Goal: Information Seeking & Learning: Find specific page/section

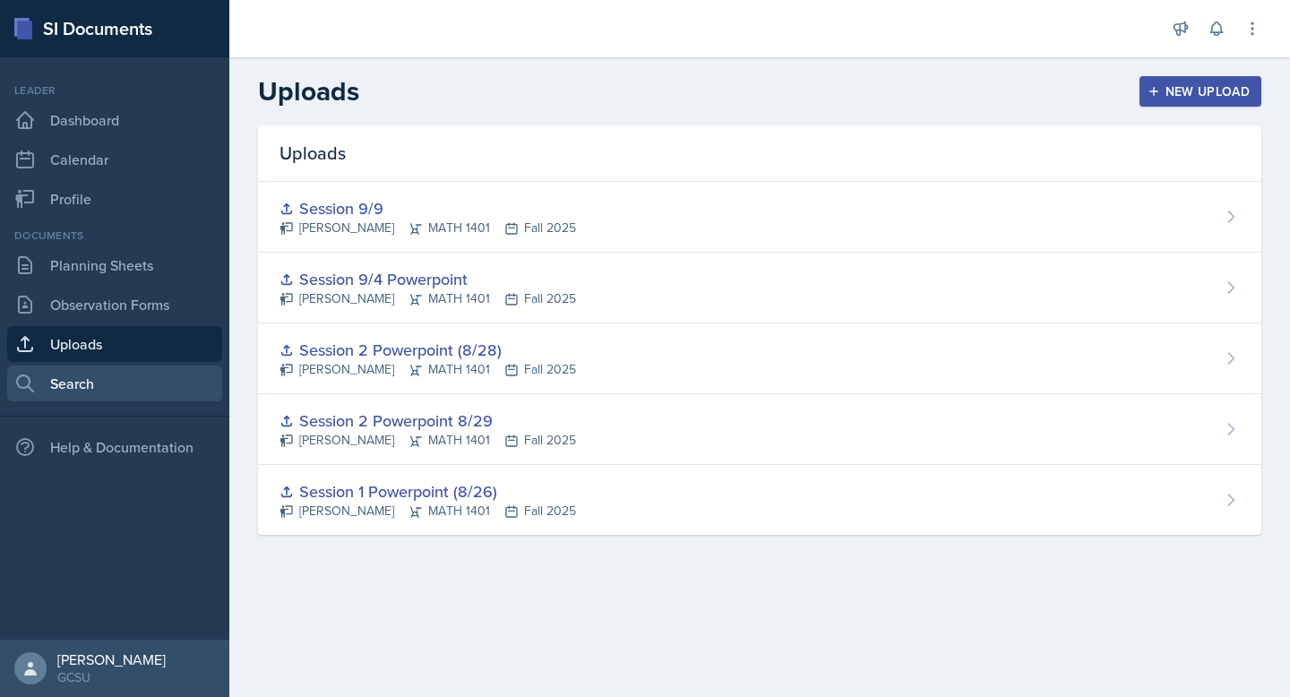
click at [76, 370] on link "Search" at bounding box center [114, 383] width 215 height 36
select select "all"
select select "1"
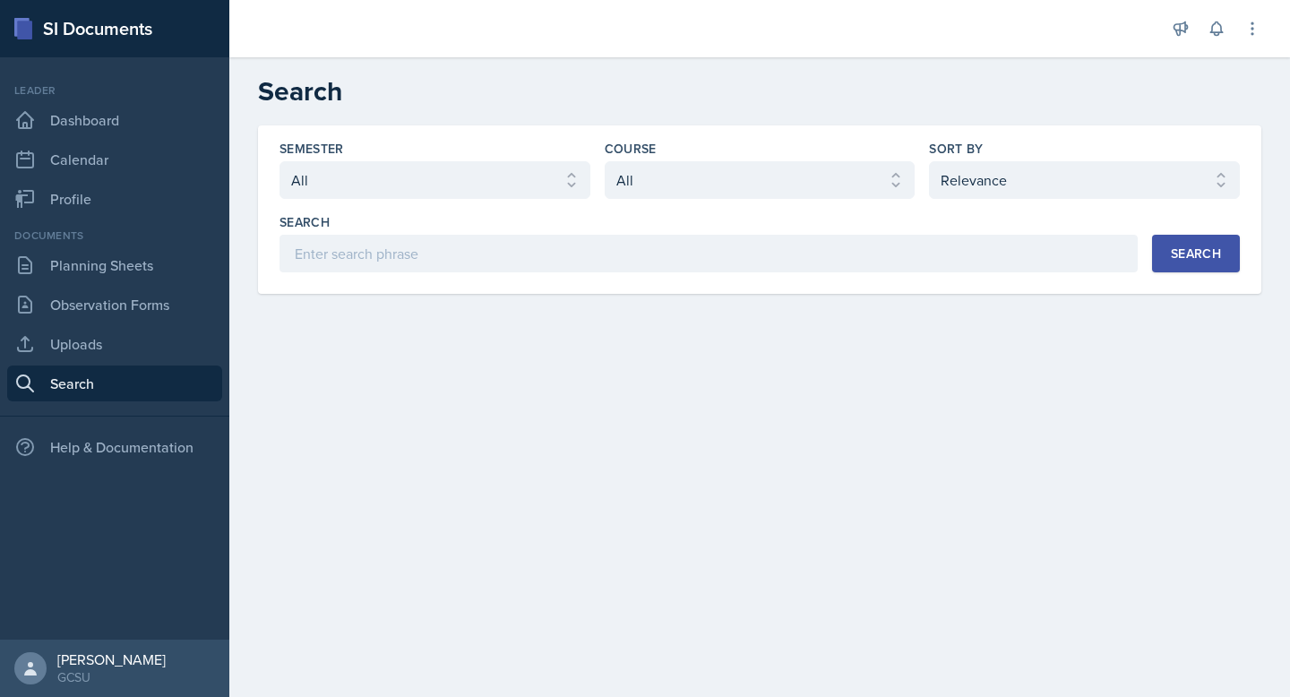
click at [521, 159] on div "Semester Select semester All Fall 2025 Spring 2025 Fall 2024 Spring 2024 Fall 2…" at bounding box center [434, 169] width 311 height 59
click at [512, 179] on select "Select semester All Fall 2025 Spring 2025 Fall 2024 Spring 2024 Fall 2023 Sprin…" at bounding box center [434, 180] width 311 height 38
click at [279, 161] on select "Select semester All Fall 2025 Spring 2025 Fall 2024 Spring 2024 Fall 2023 Sprin…" at bounding box center [434, 180] width 311 height 38
click at [680, 183] on select "Select course All ACCT 3101 ACCT 3102 ASTR 1000 BIOL 1100 BIOL 1107 BIOL 1108 B…" at bounding box center [760, 180] width 311 height 38
select select "b1080293-7c56-4194-86fd-7ef0845368b3"
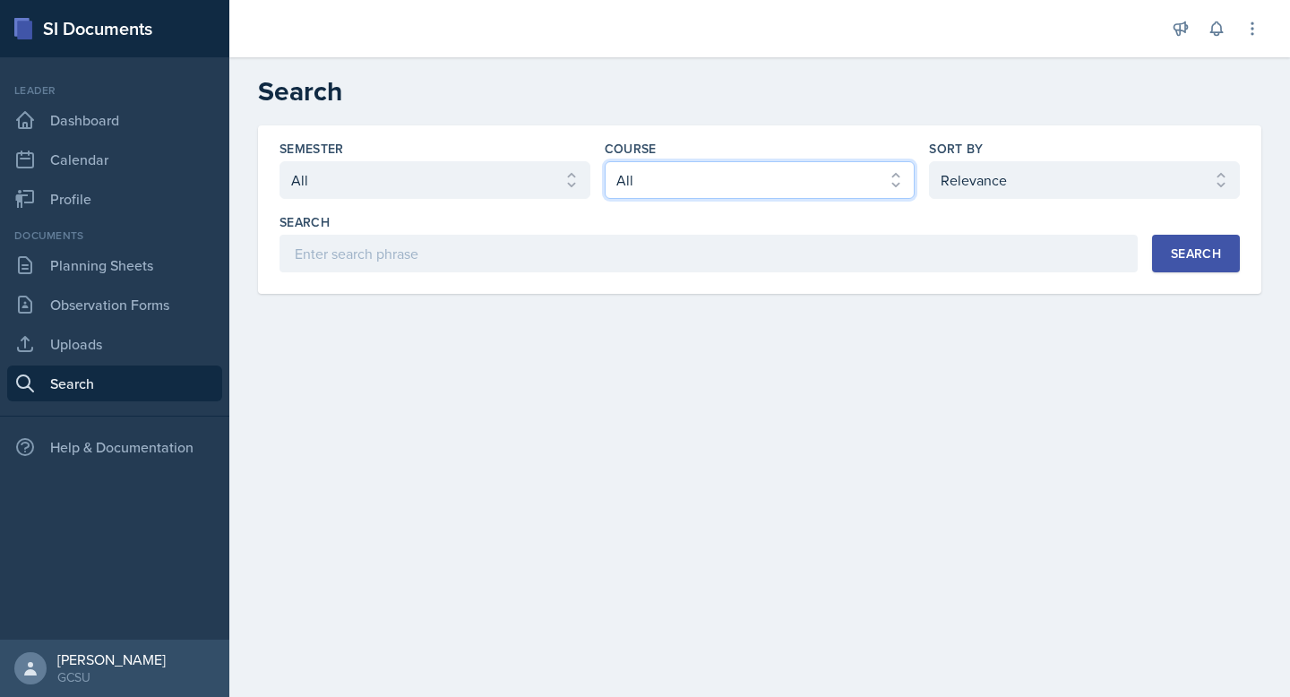
click at [605, 161] on select "Select course All ACCT 3101 ACCT 3102 ASTR 1000 BIOL 1100 BIOL 1107 BIOL 1108 B…" at bounding box center [760, 180] width 311 height 38
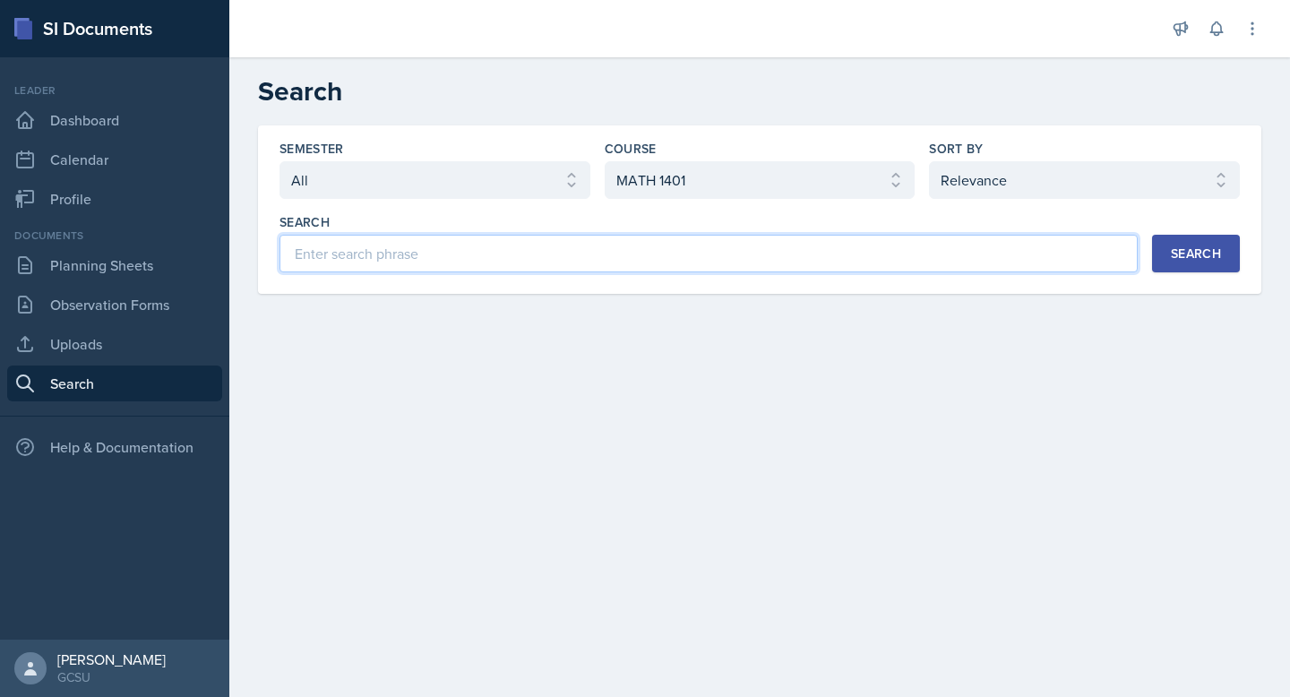
click at [743, 250] on input at bounding box center [708, 254] width 858 height 38
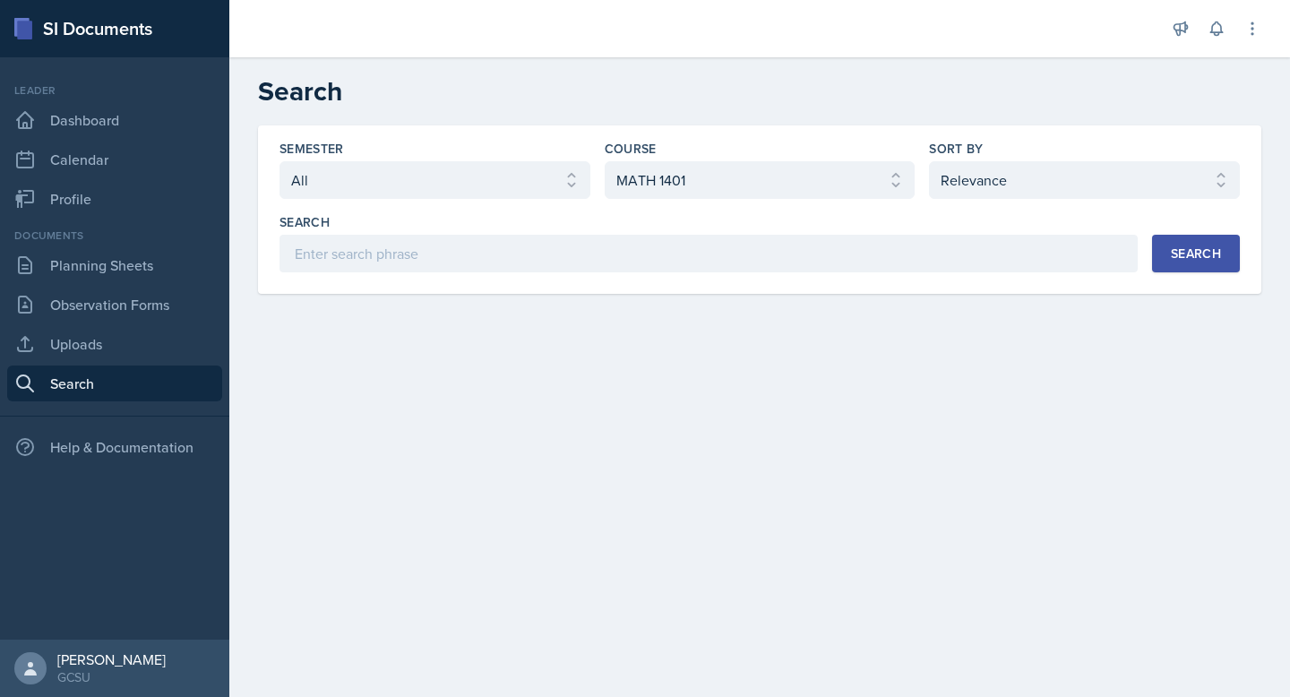
click at [1191, 244] on button "Search" at bounding box center [1196, 254] width 88 height 38
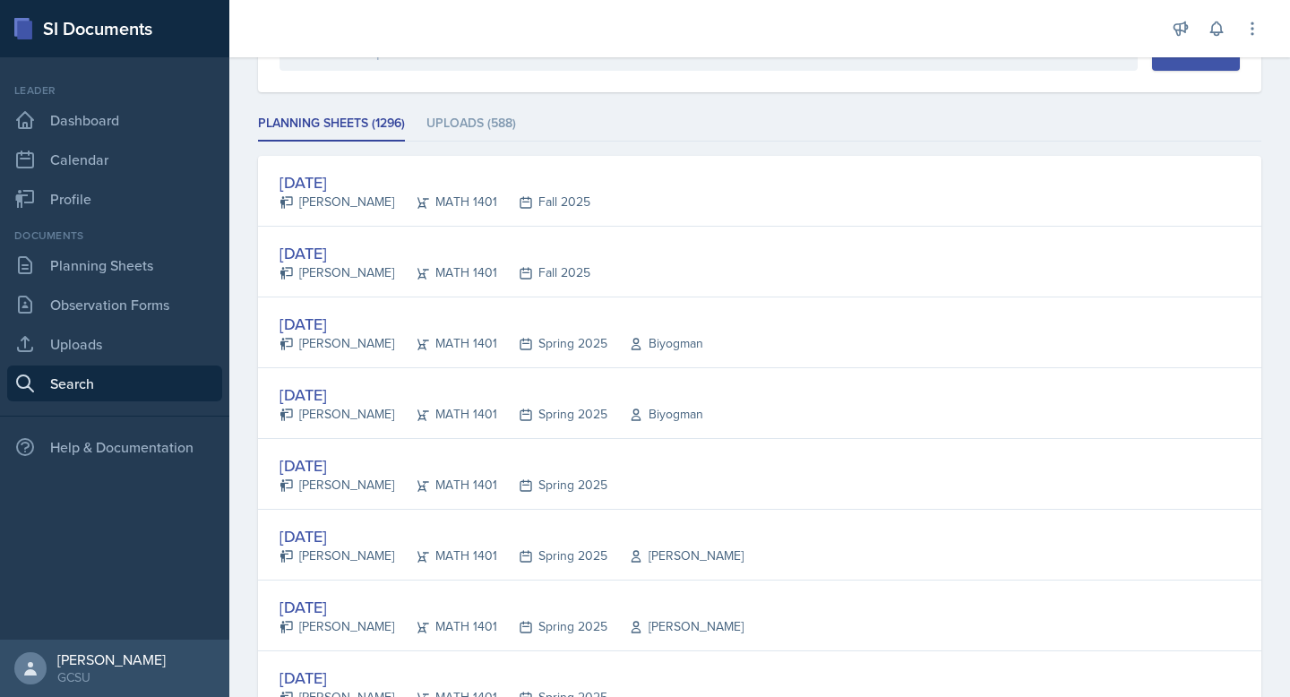
scroll to position [207, 0]
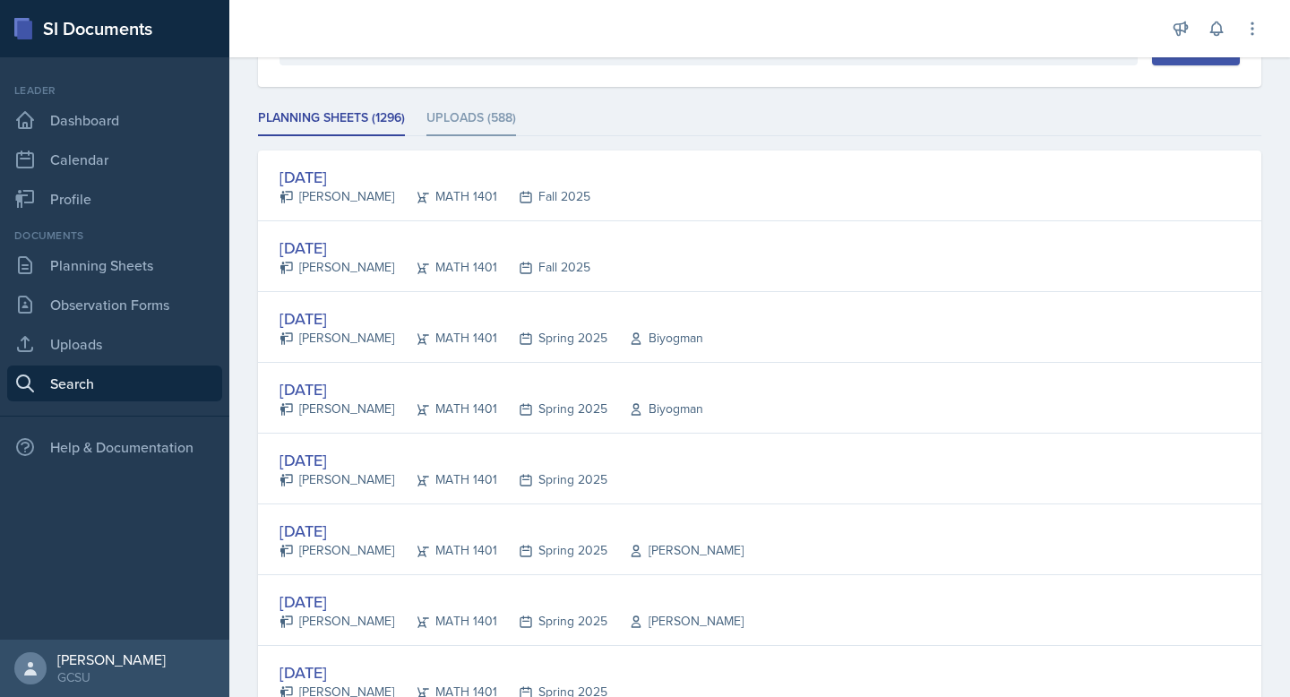
click at [511, 122] on li "Uploads (588)" at bounding box center [471, 118] width 90 height 35
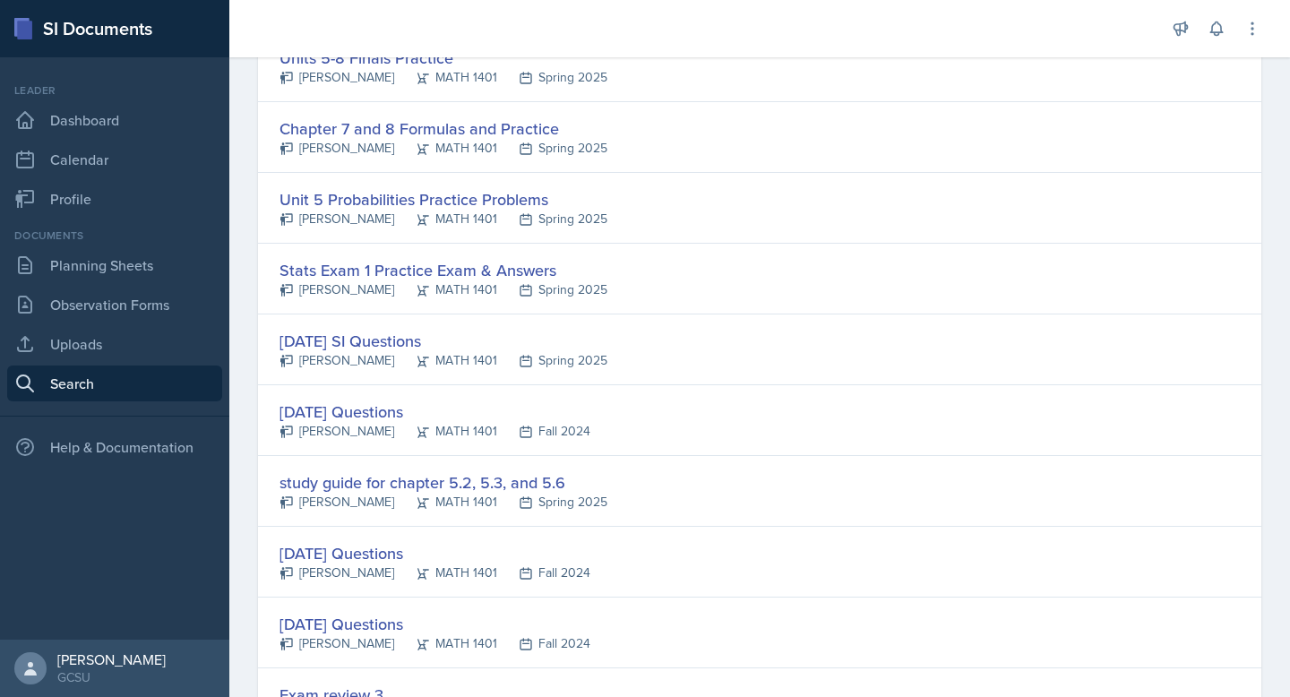
scroll to position [555, 0]
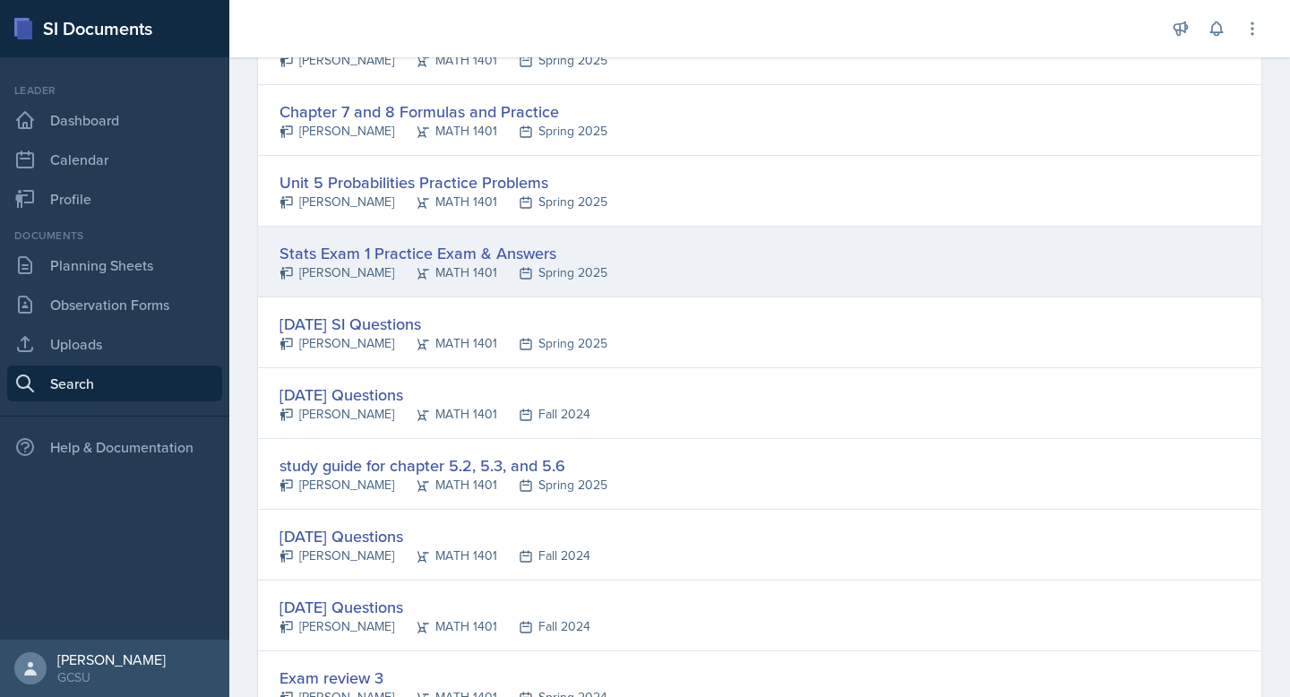
click at [468, 254] on div "Stats Exam 1 Practice Exam & Answers" at bounding box center [443, 253] width 328 height 24
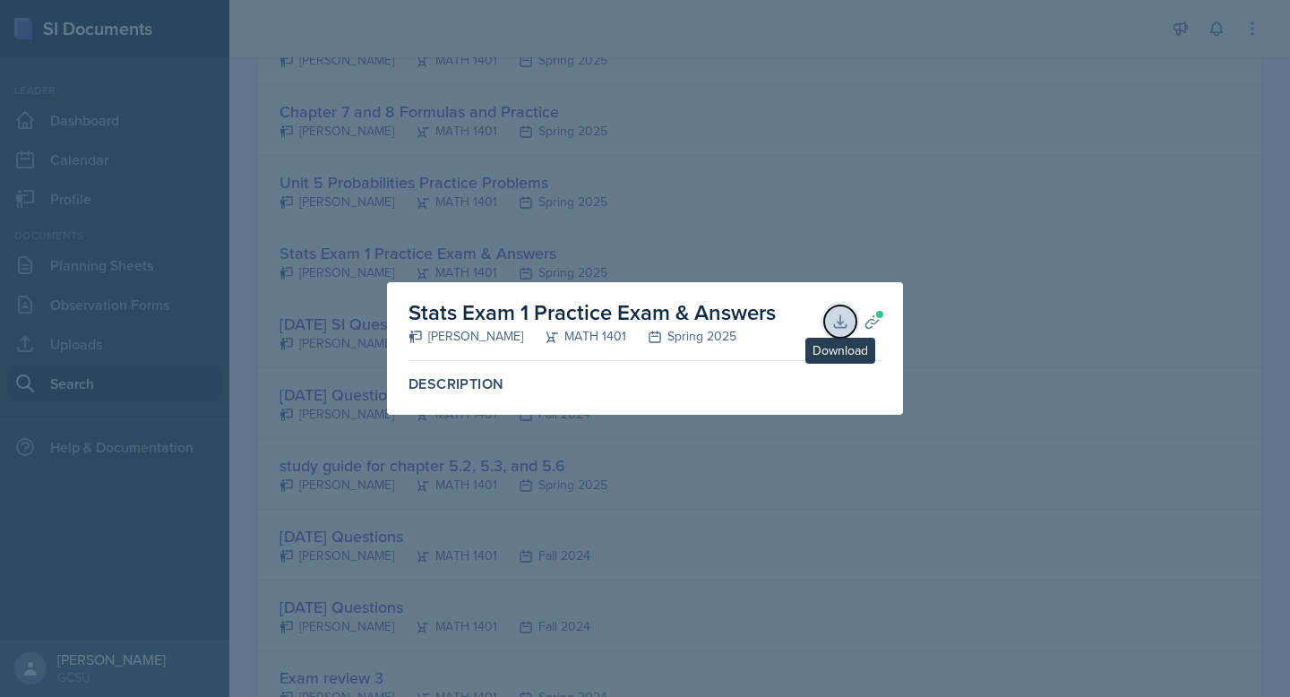
click at [838, 318] on icon at bounding box center [840, 322] width 18 height 18
click at [993, 244] on div at bounding box center [645, 348] width 1290 height 697
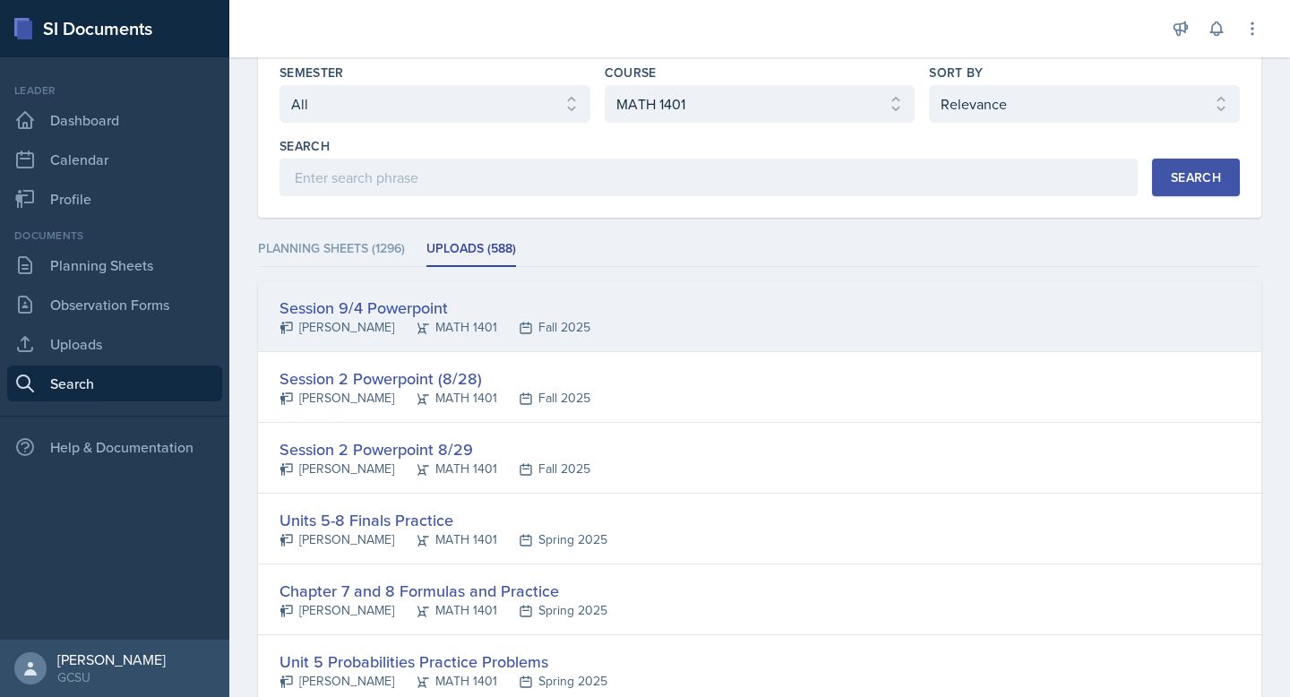
scroll to position [82, 0]
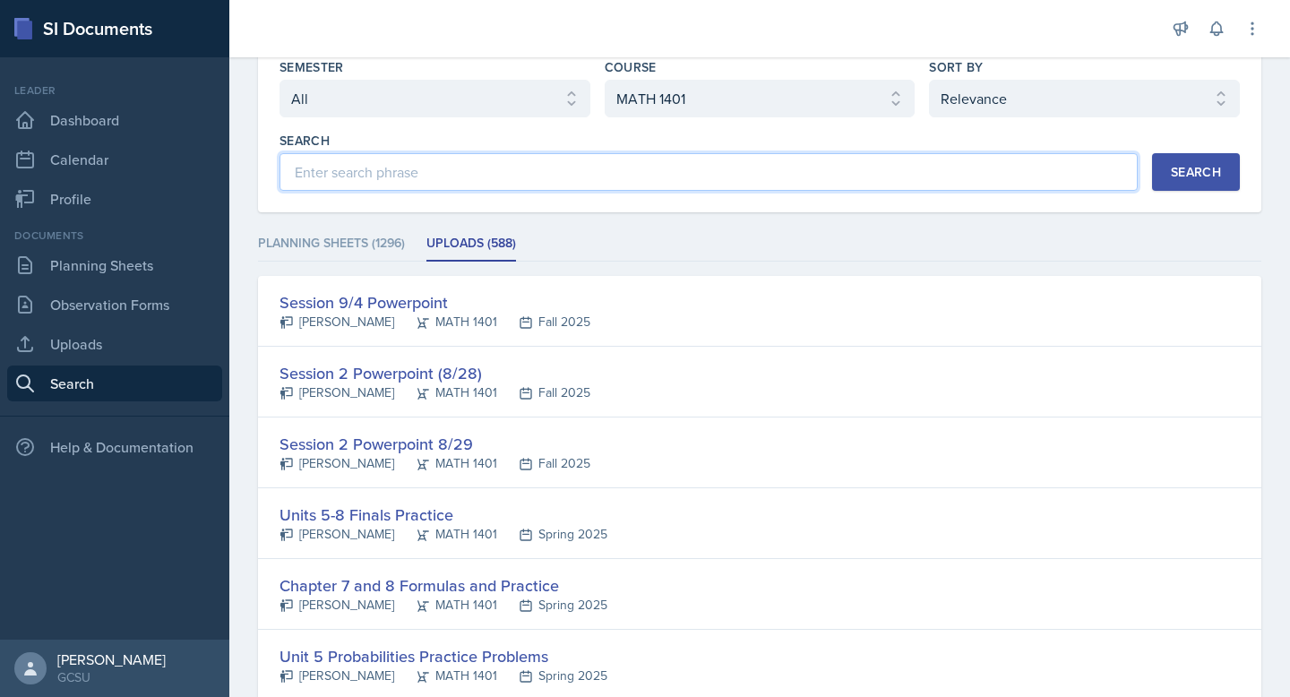
click at [496, 185] on input at bounding box center [708, 172] width 858 height 38
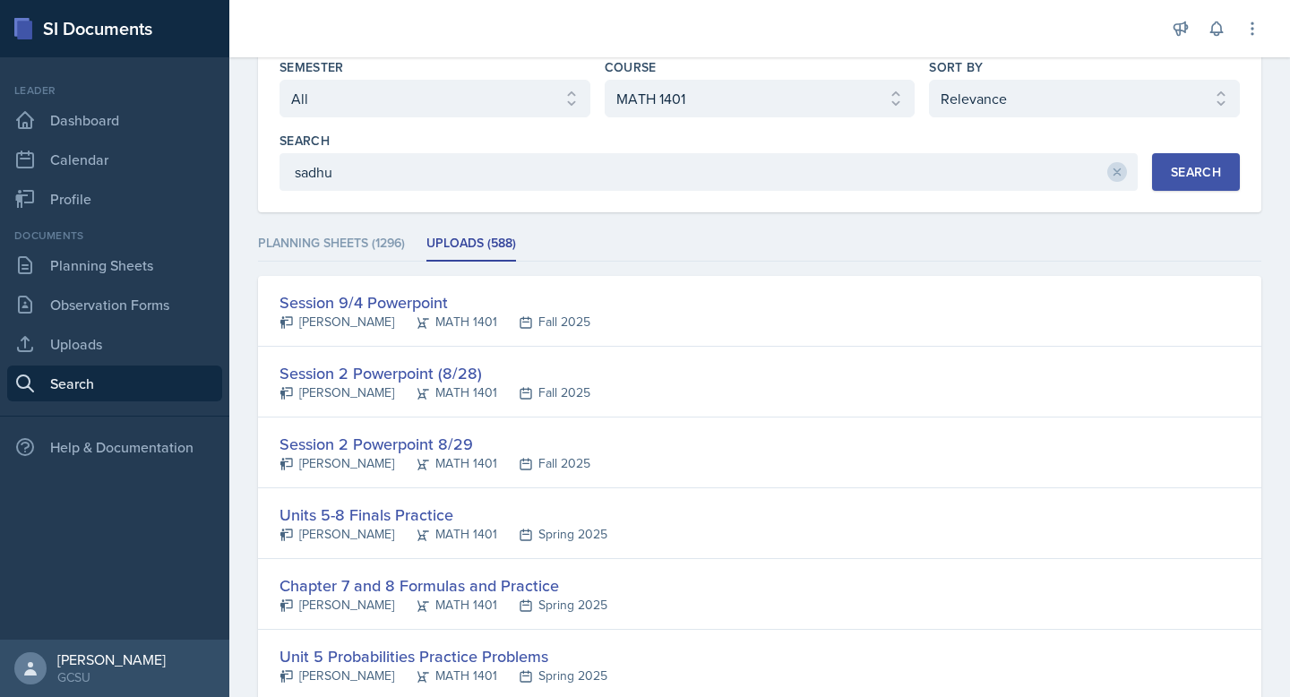
click at [1162, 156] on button "Search" at bounding box center [1196, 172] width 88 height 38
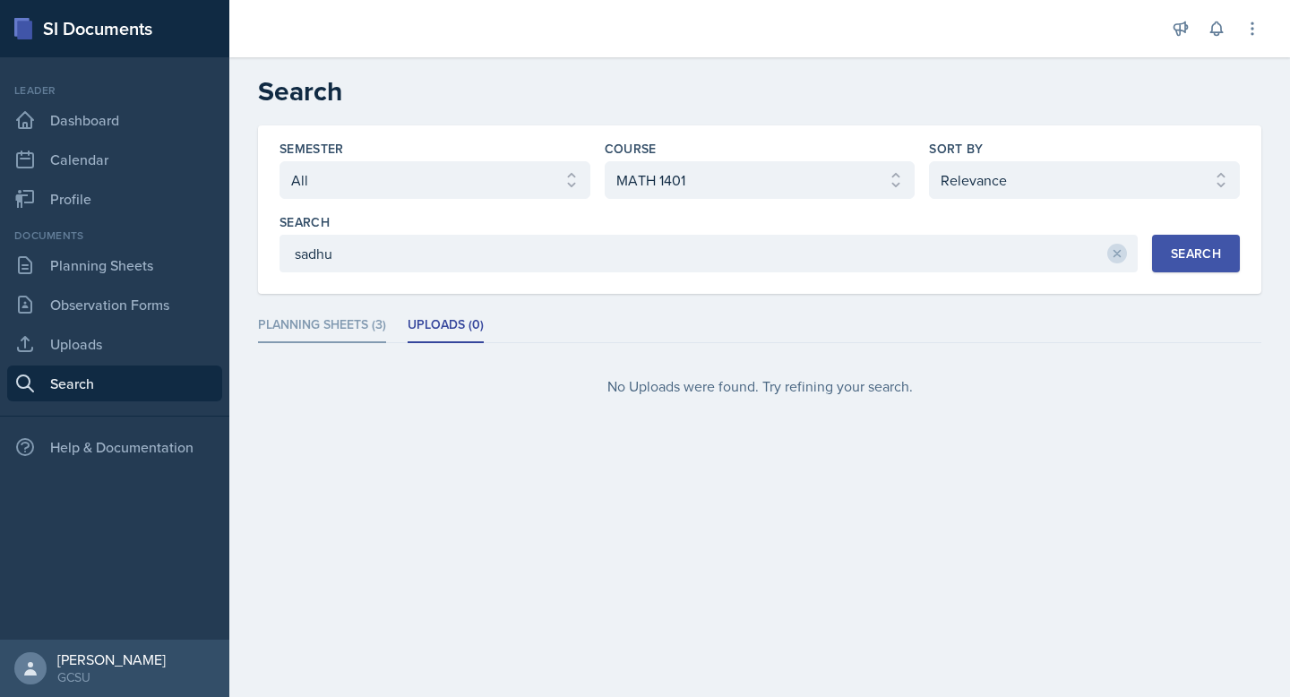
click at [335, 328] on li "Planning Sheets (3)" at bounding box center [322, 325] width 128 height 35
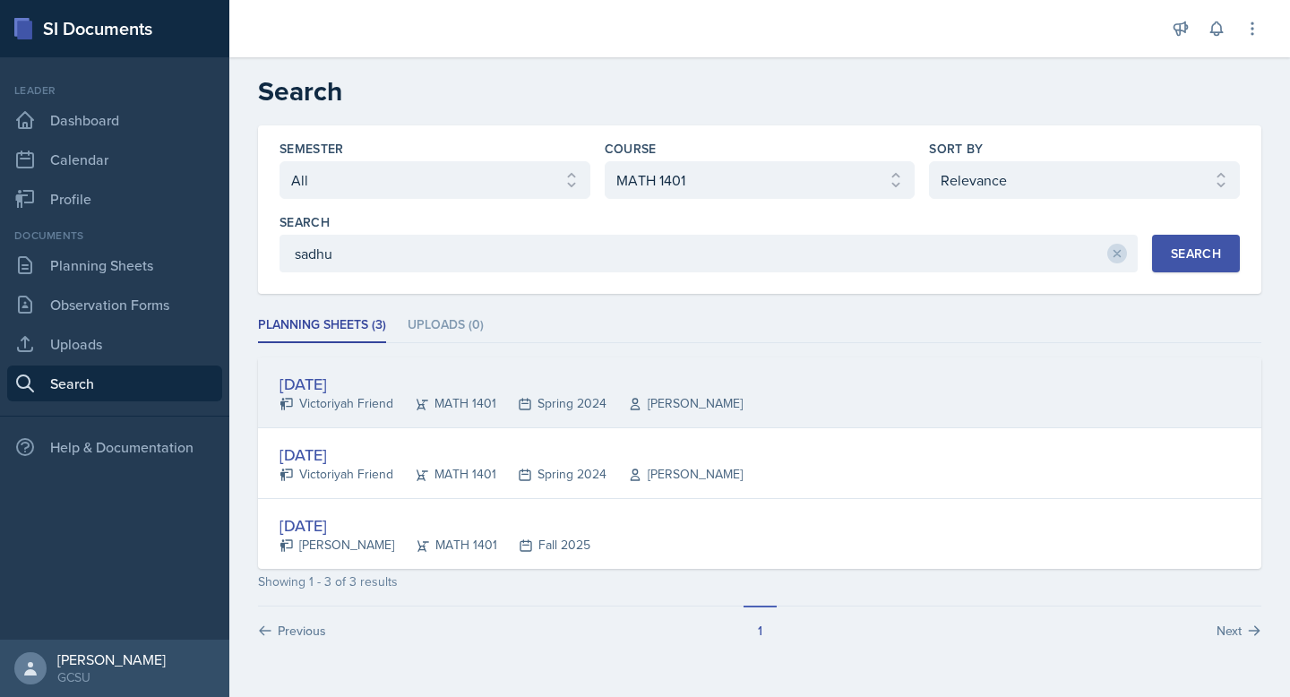
click at [341, 382] on div "[DATE]" at bounding box center [510, 384] width 463 height 24
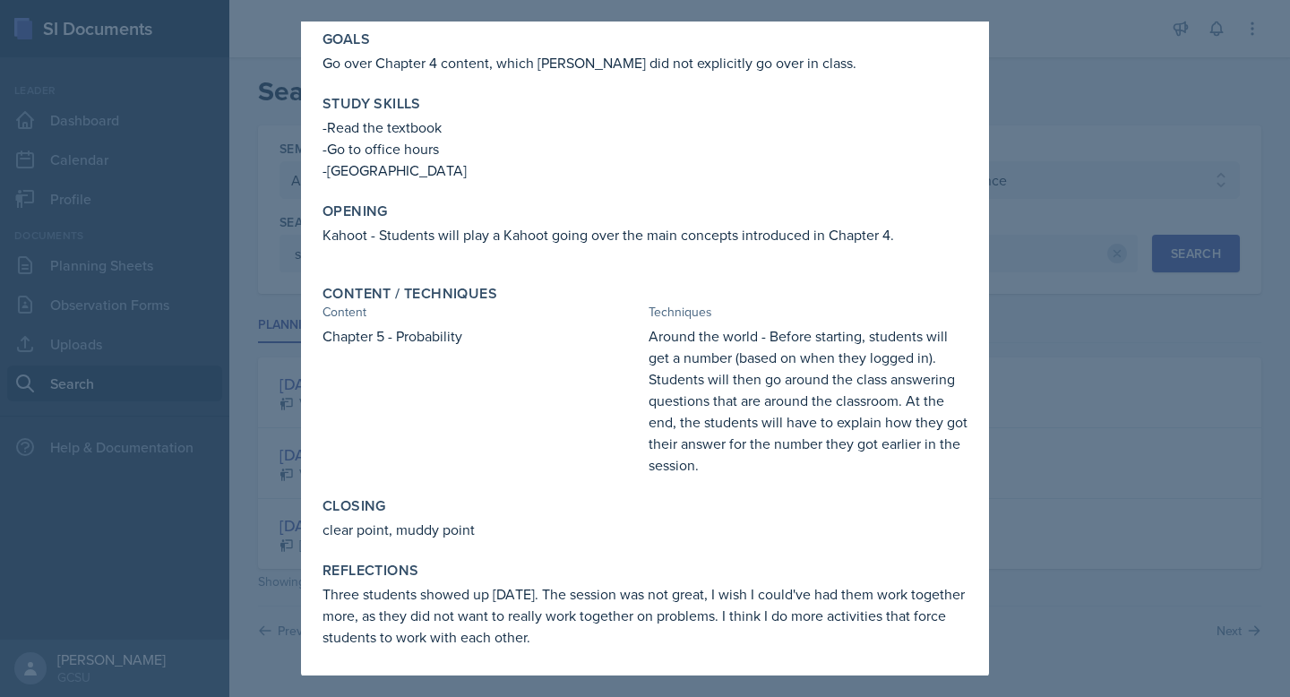
scroll to position [85, 0]
click at [1009, 104] on div at bounding box center [645, 348] width 1290 height 697
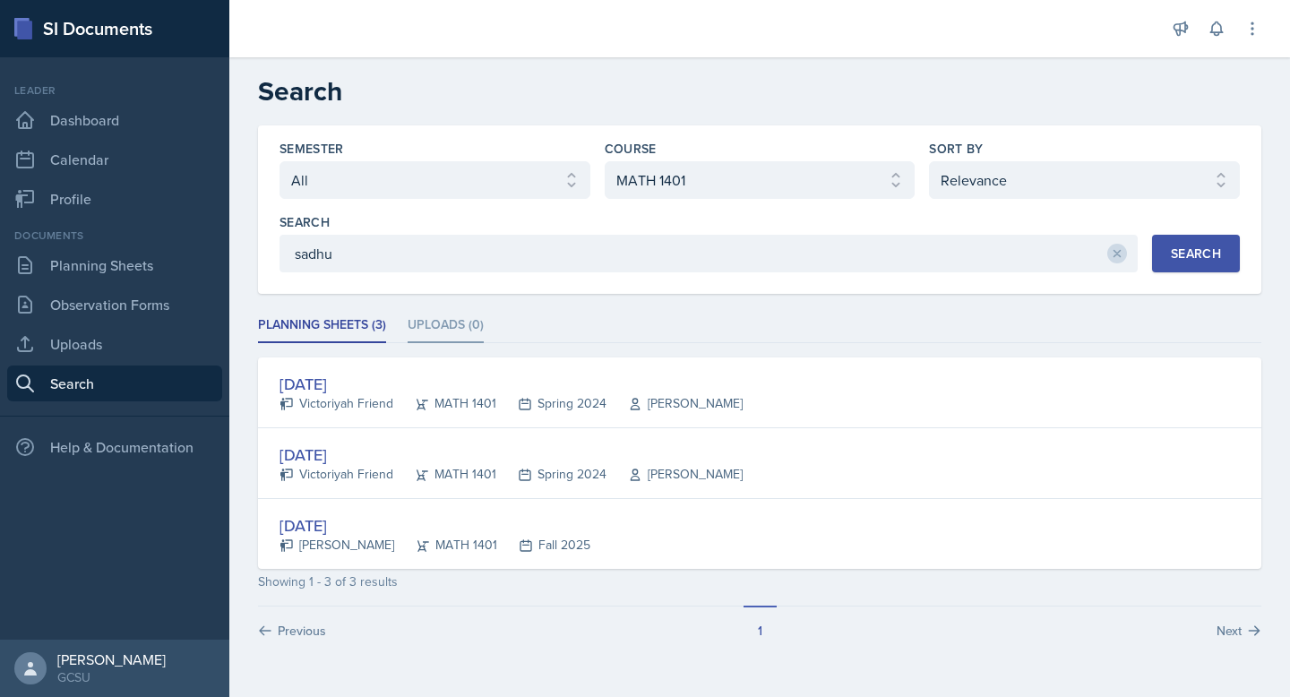
click at [430, 321] on li "Uploads (0)" at bounding box center [446, 325] width 76 height 35
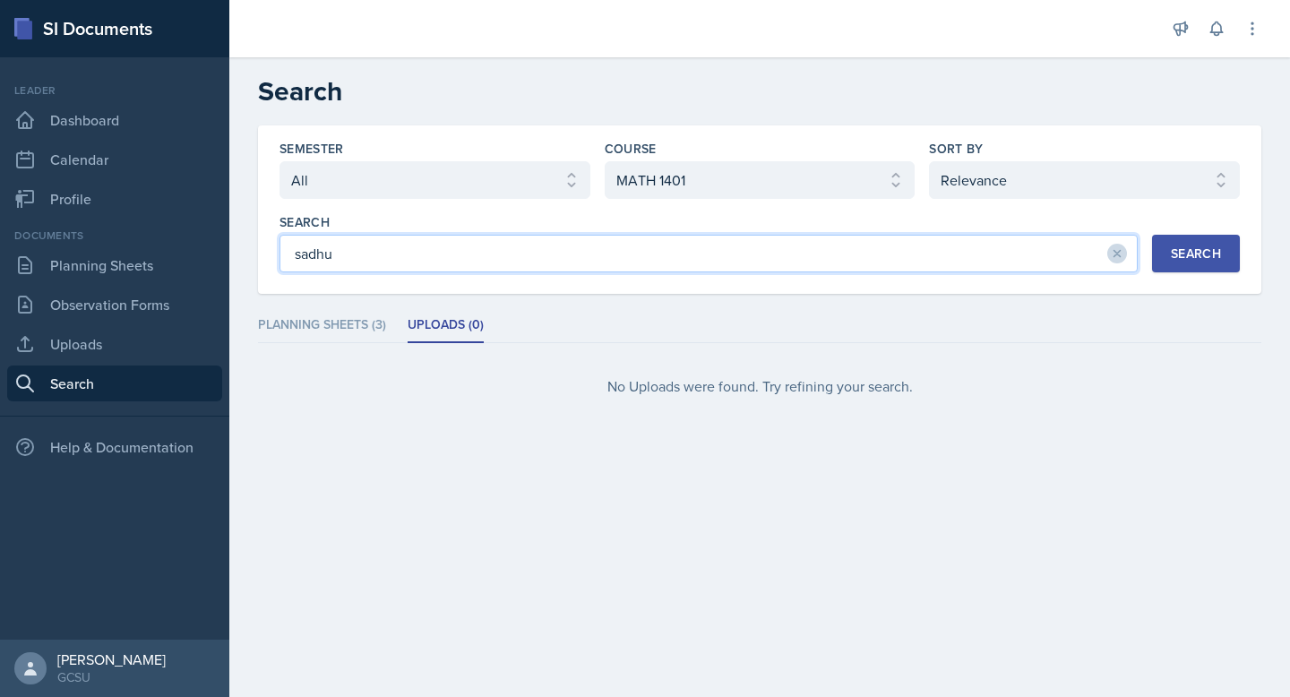
click at [405, 245] on input "sadhu" at bounding box center [708, 254] width 858 height 38
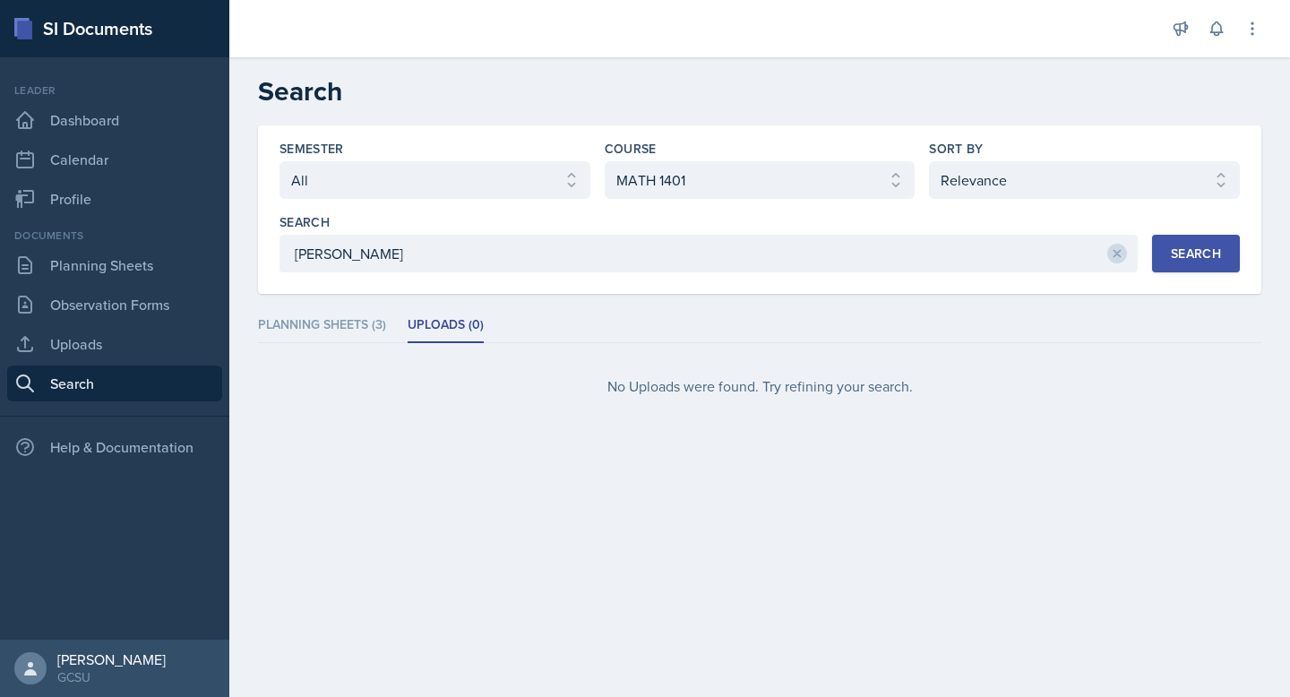
click at [1171, 247] on div "Search" at bounding box center [1196, 253] width 50 height 14
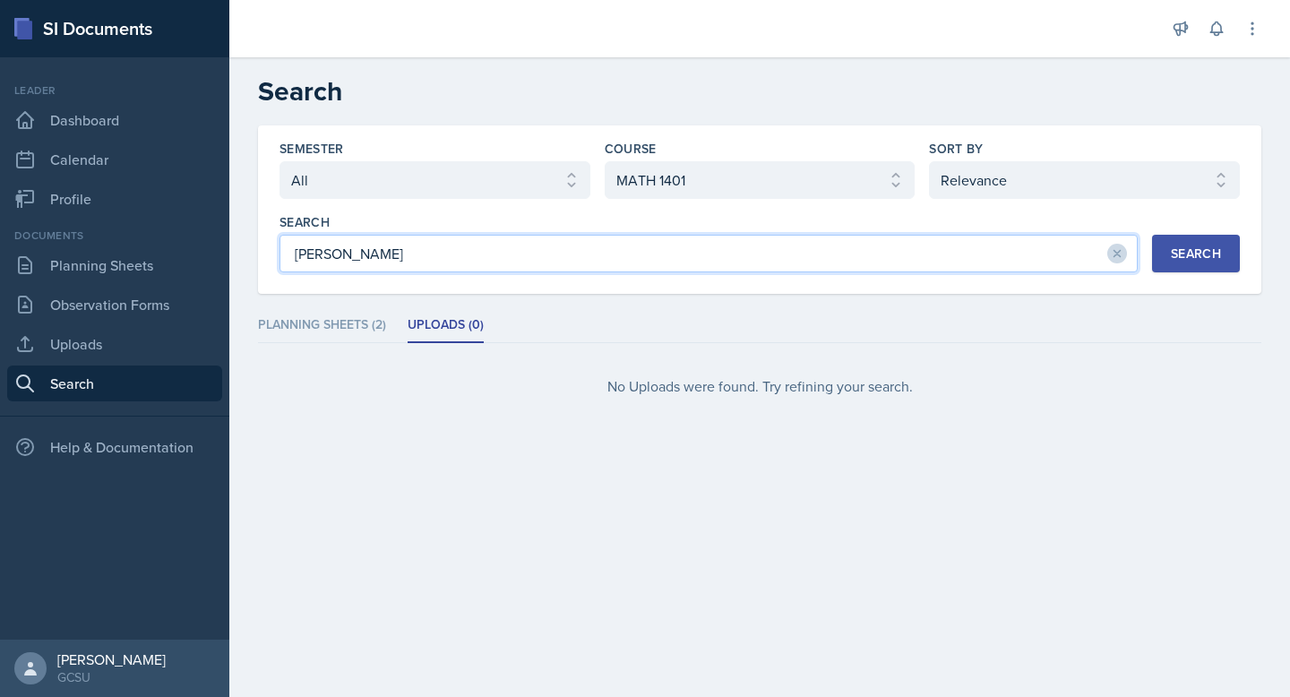
click at [375, 241] on input "[PERSON_NAME]" at bounding box center [708, 254] width 858 height 38
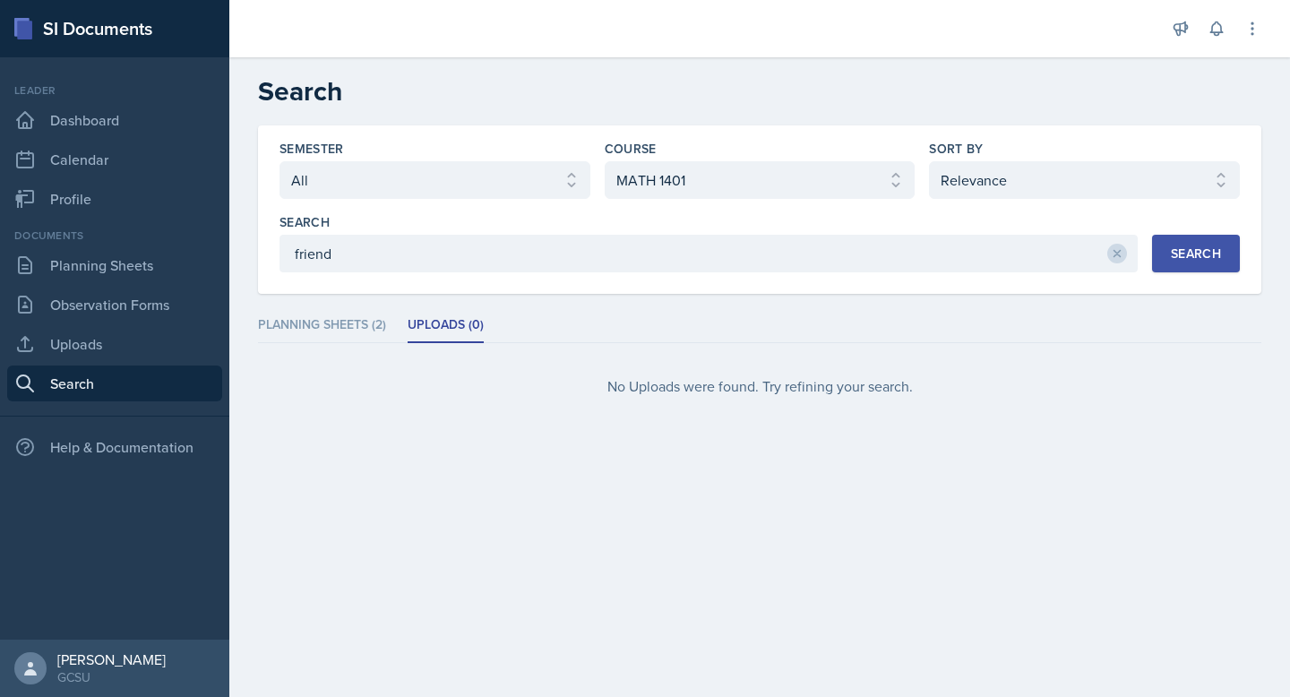
click at [1189, 253] on div "Search" at bounding box center [1196, 253] width 50 height 14
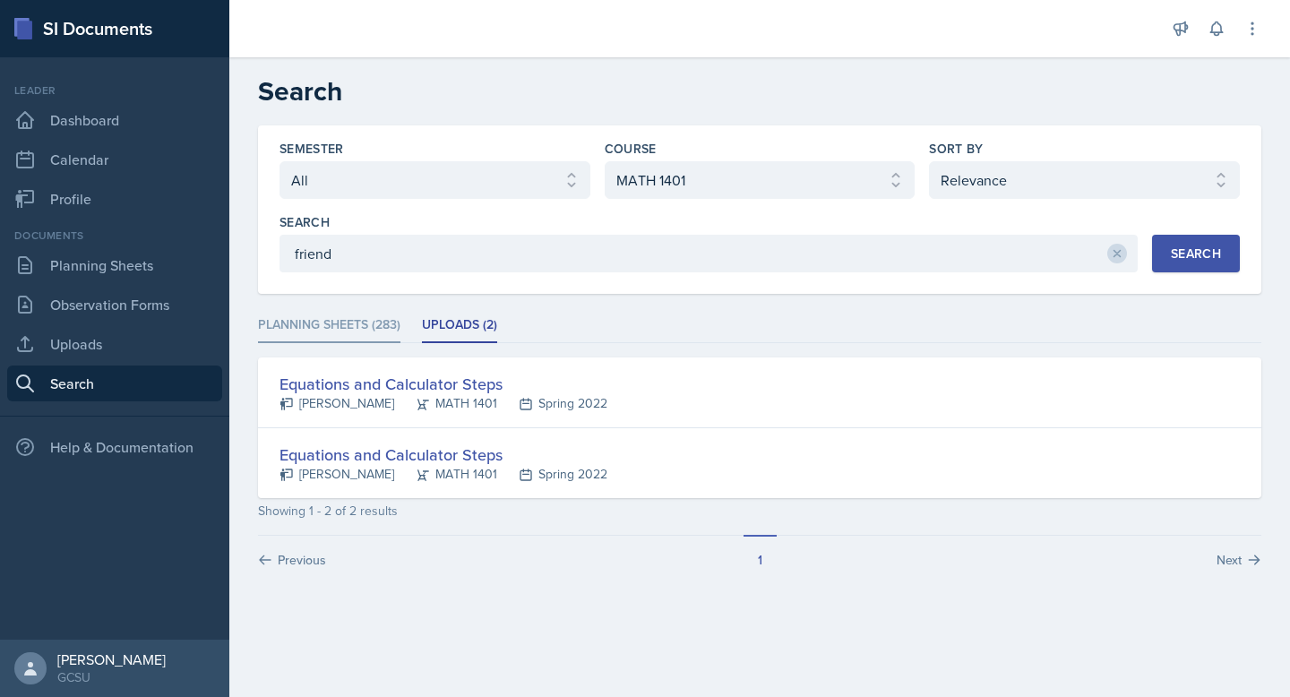
click at [354, 331] on li "Planning Sheets (283)" at bounding box center [329, 325] width 142 height 35
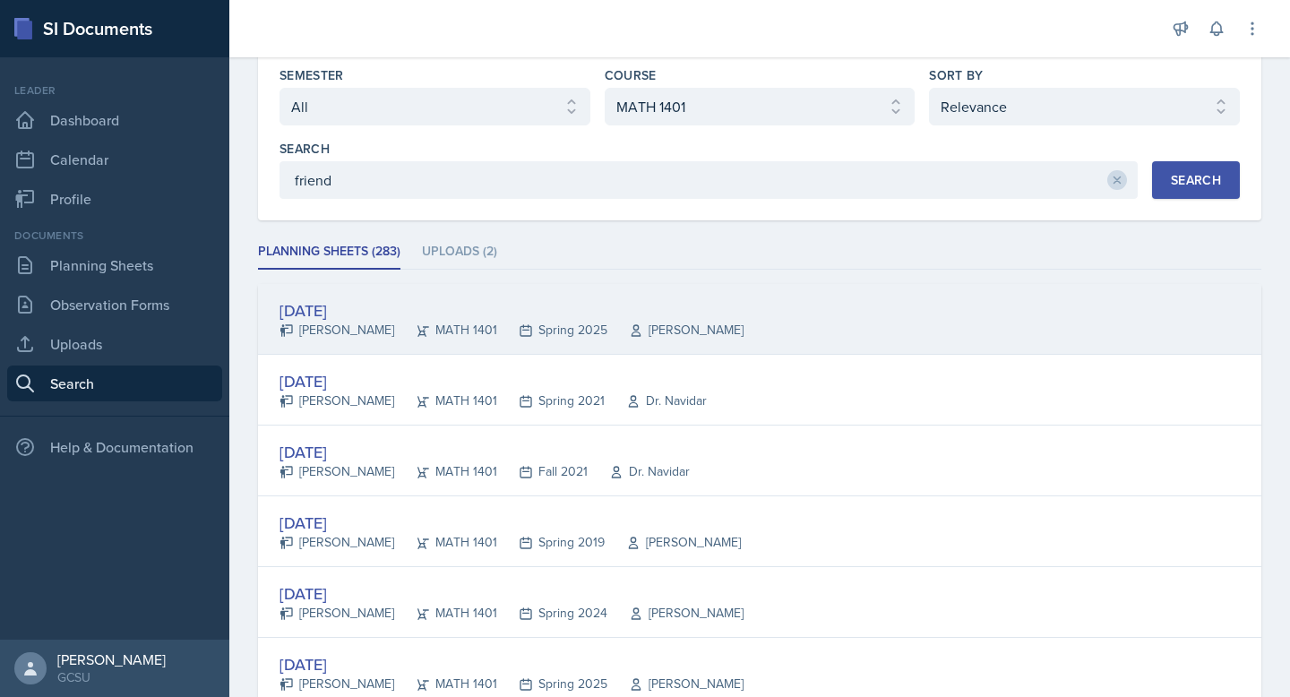
scroll to position [0, 0]
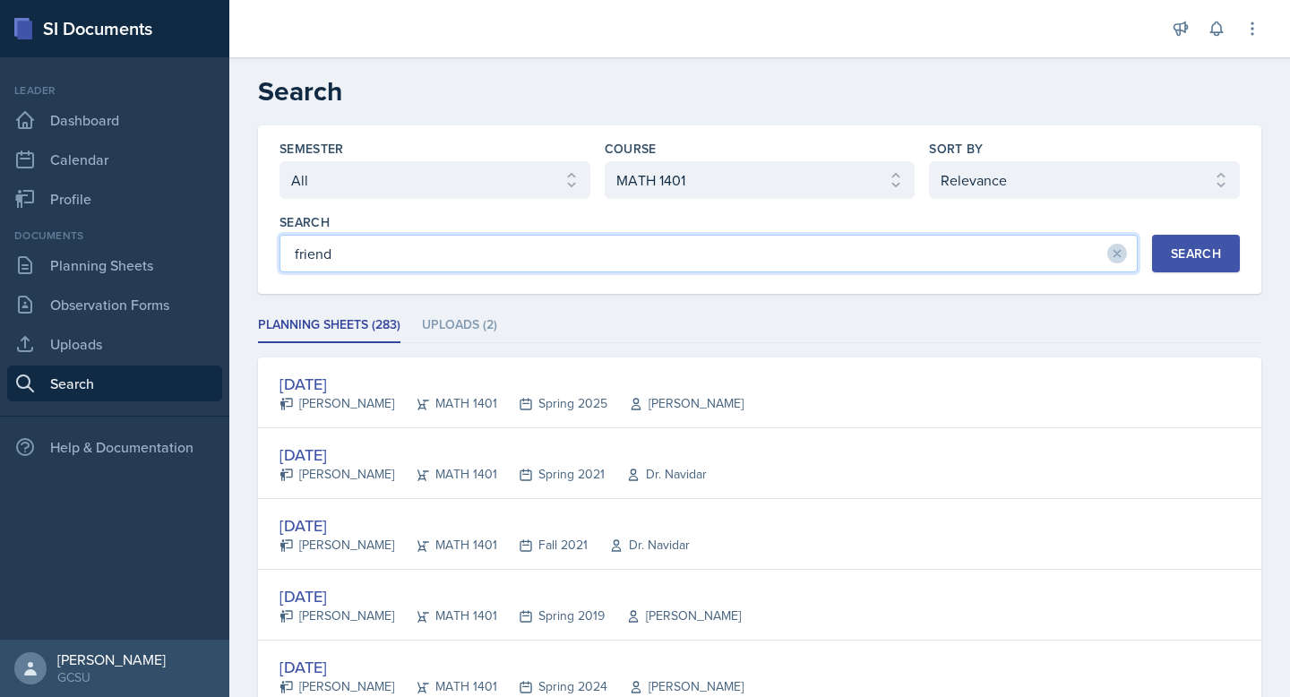
click at [342, 266] on input "friend" at bounding box center [708, 254] width 858 height 38
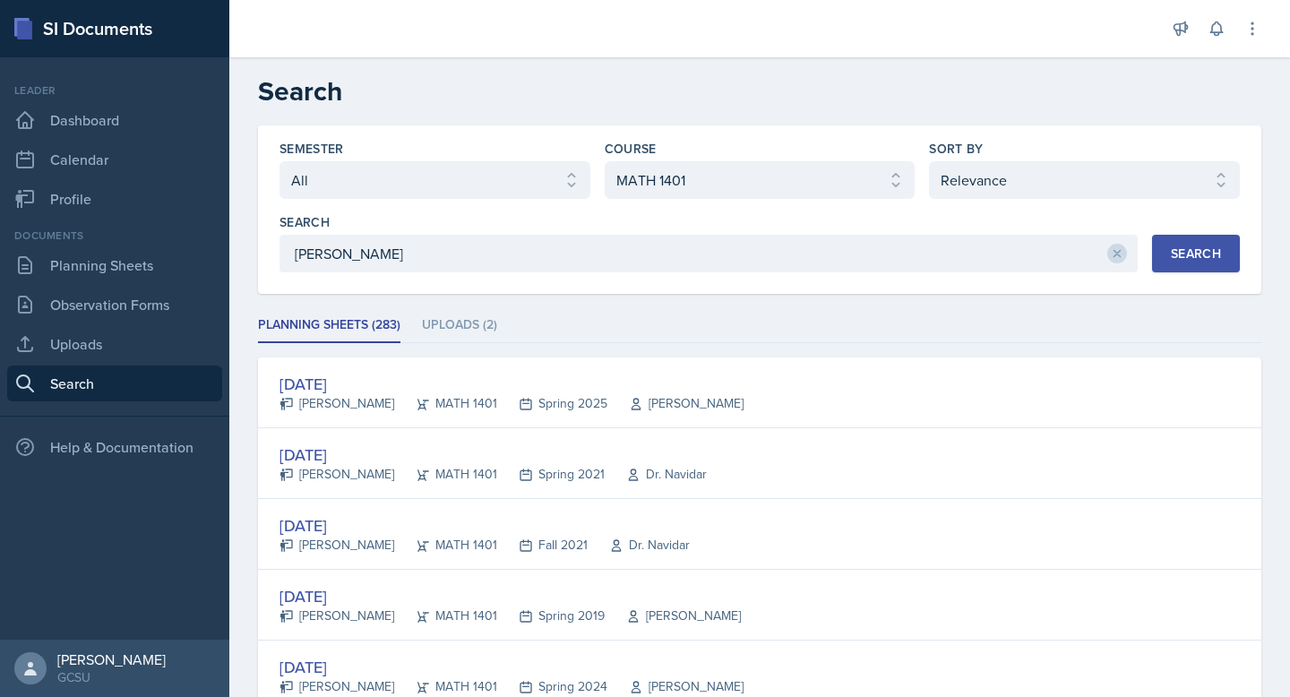
click at [1196, 236] on button "Search" at bounding box center [1196, 254] width 88 height 38
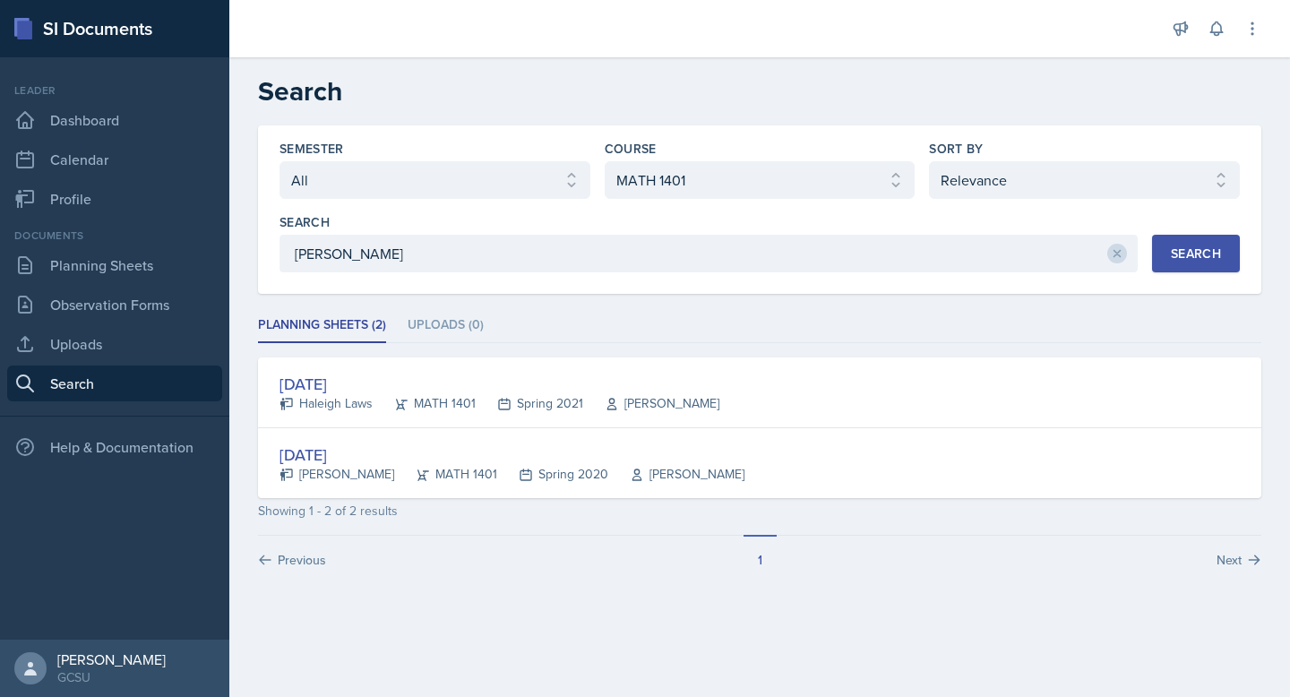
click at [390, 273] on div "Semester Select semester All Fall 2025 Spring 2025 Fall 2024 Spring 2024 Fall 2…" at bounding box center [759, 209] width 1003 height 168
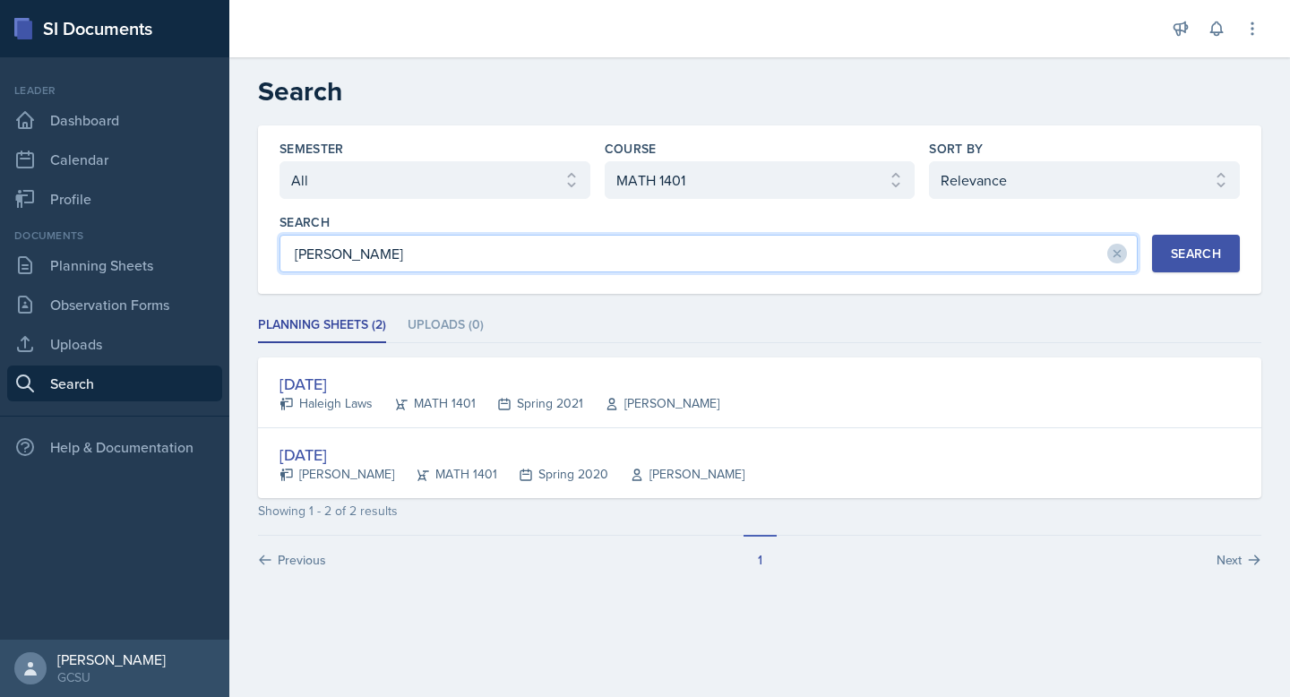
click at [390, 249] on input "[PERSON_NAME]" at bounding box center [708, 254] width 858 height 38
type input "sadhu"
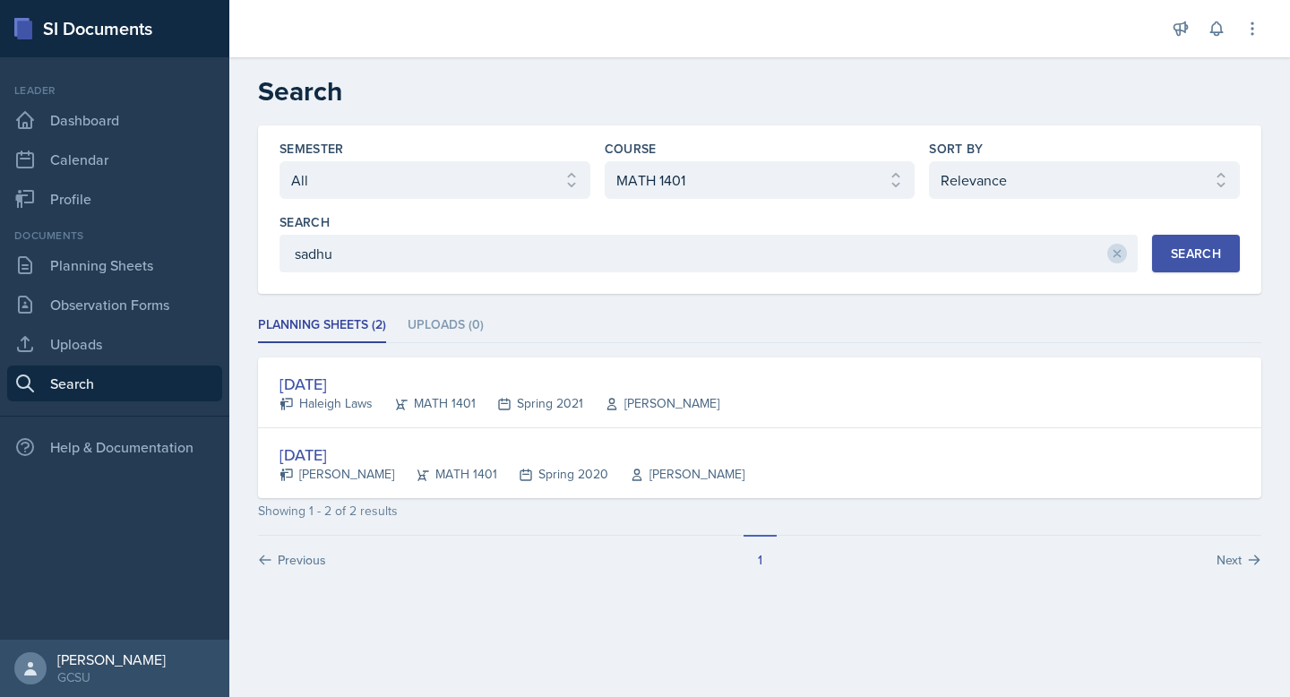
click at [1177, 246] on div "Search" at bounding box center [1196, 253] width 50 height 14
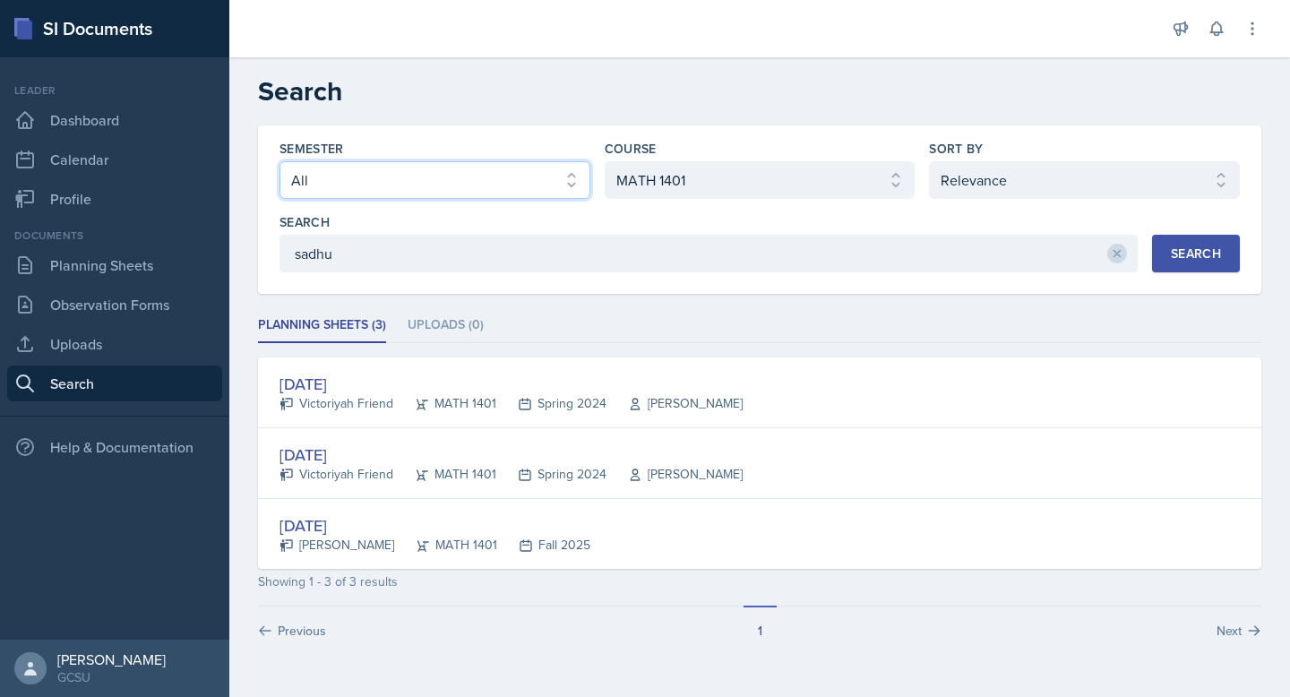
click at [463, 188] on select "Select semester All Fall 2025 Spring 2025 Fall 2024 Spring 2024 Fall 2023 Sprin…" at bounding box center [434, 180] width 311 height 38
select select "b95d2253-5877-4a86-98d0-f81876ad46d6"
click at [279, 161] on select "Select semester All Fall 2025 Spring 2025 Fall 2024 Spring 2024 Fall 2023 Sprin…" at bounding box center [434, 180] width 311 height 38
click at [1174, 259] on div "Search" at bounding box center [1196, 253] width 50 height 14
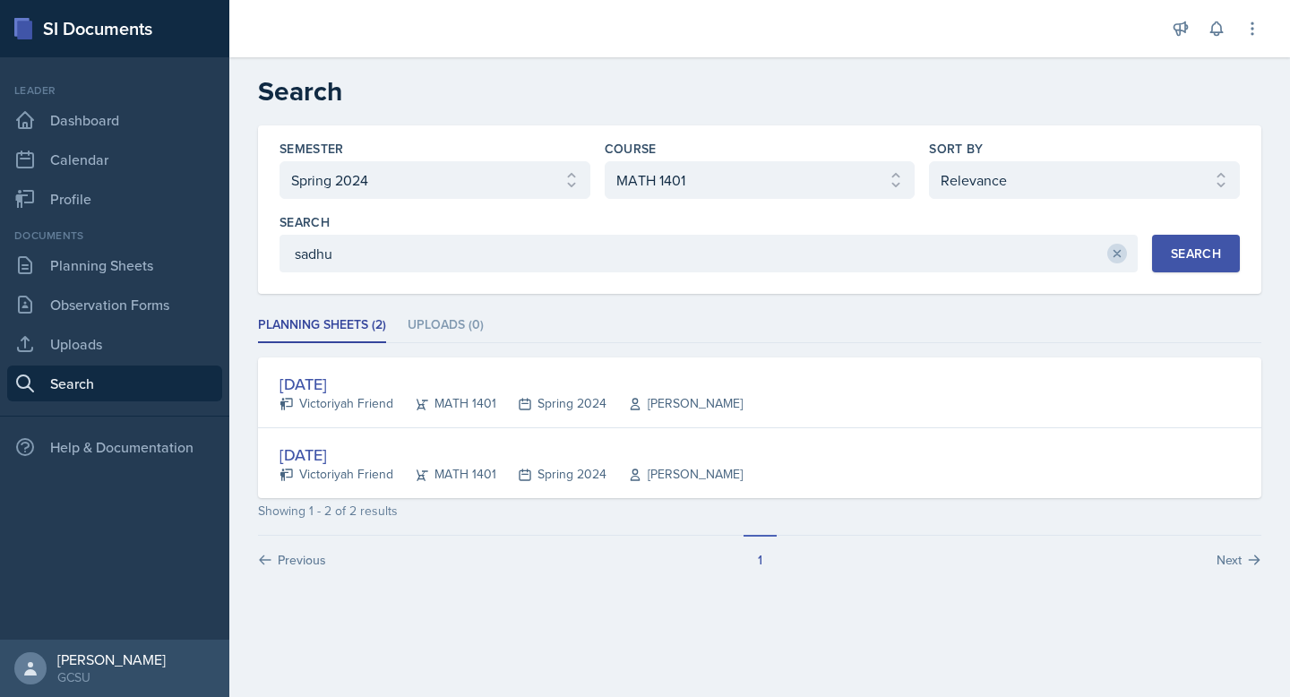
click at [1119, 249] on icon at bounding box center [1117, 253] width 13 height 13
click at [1206, 259] on div "Search" at bounding box center [1196, 253] width 50 height 14
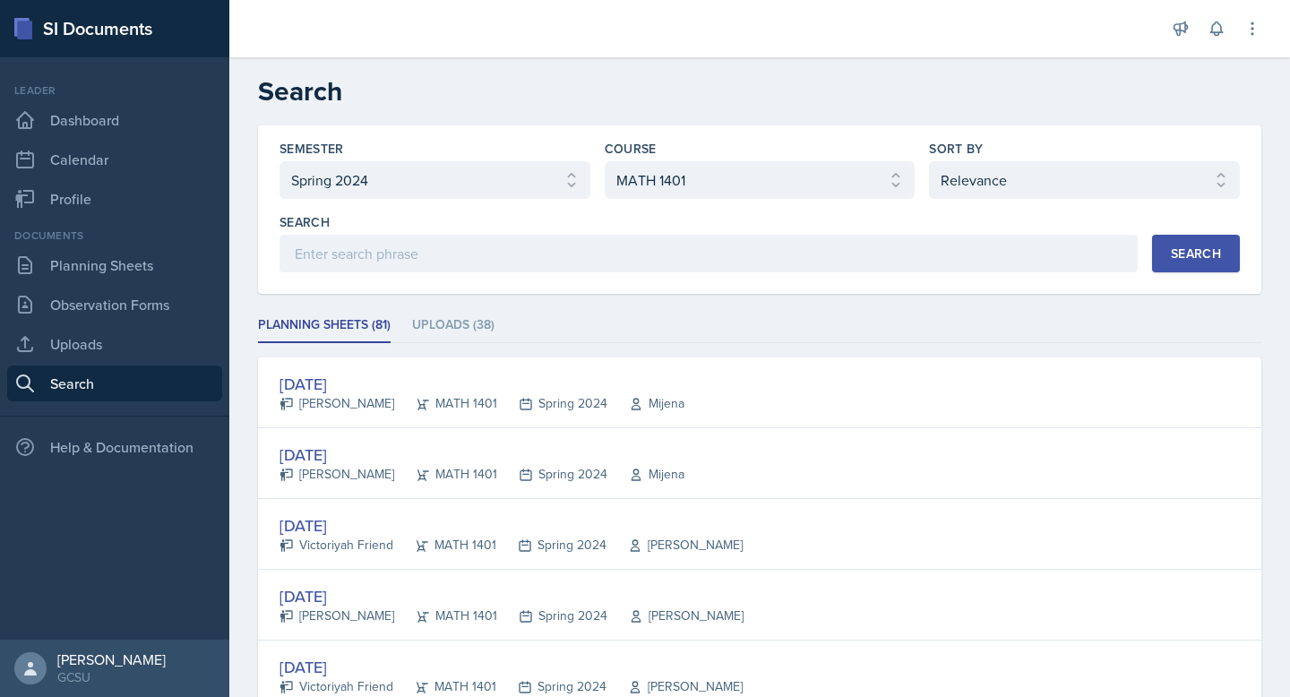
click at [467, 333] on li "Uploads (38)" at bounding box center [453, 325] width 82 height 35
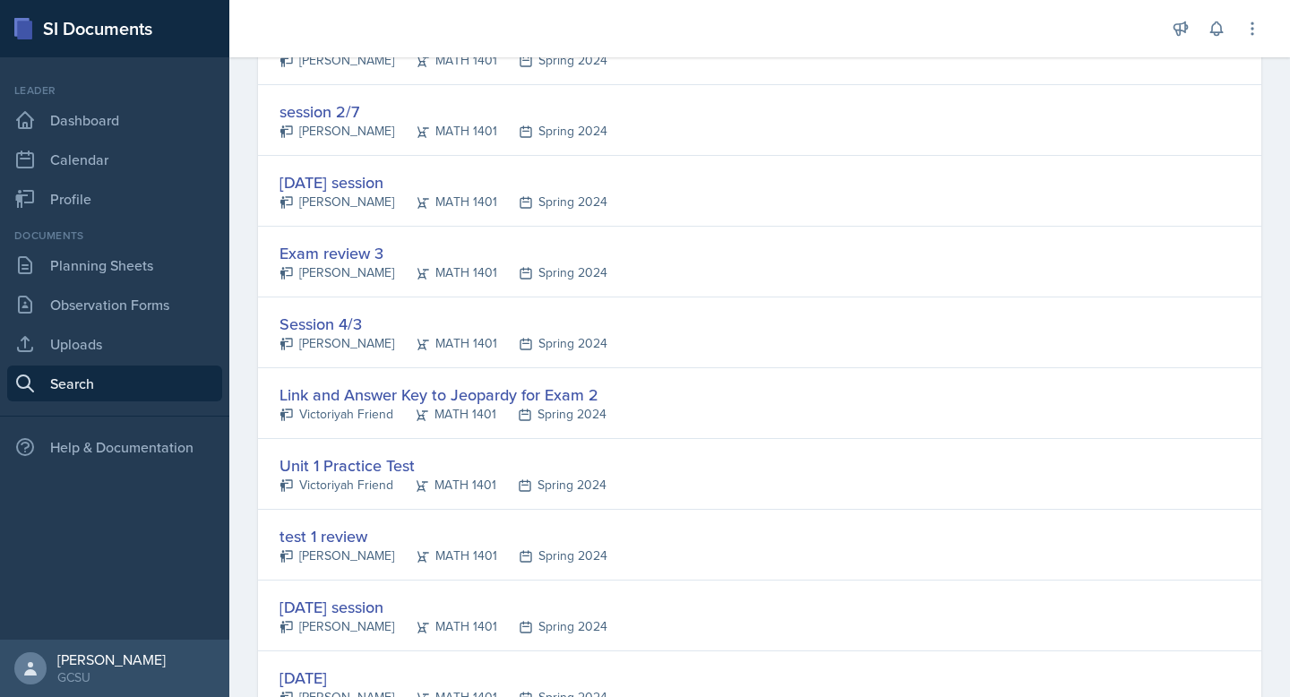
scroll to position [809, 0]
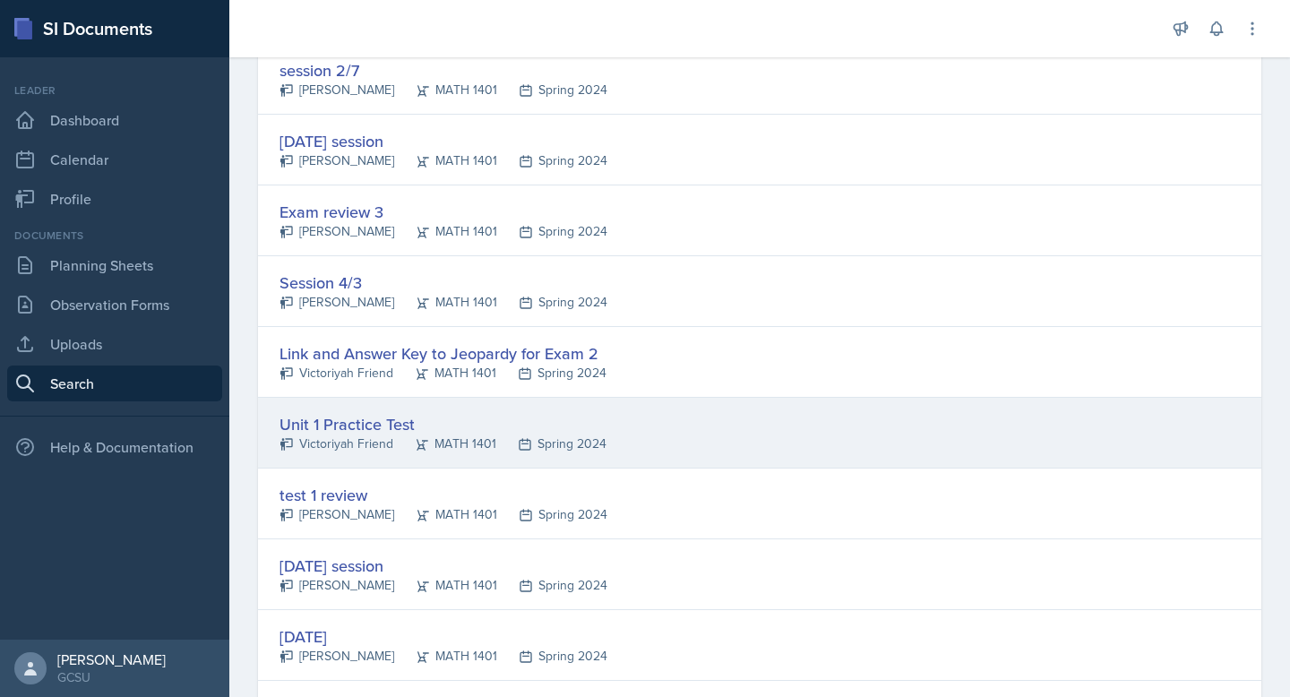
click at [365, 423] on div "Unit 1 Practice Test" at bounding box center [442, 424] width 327 height 24
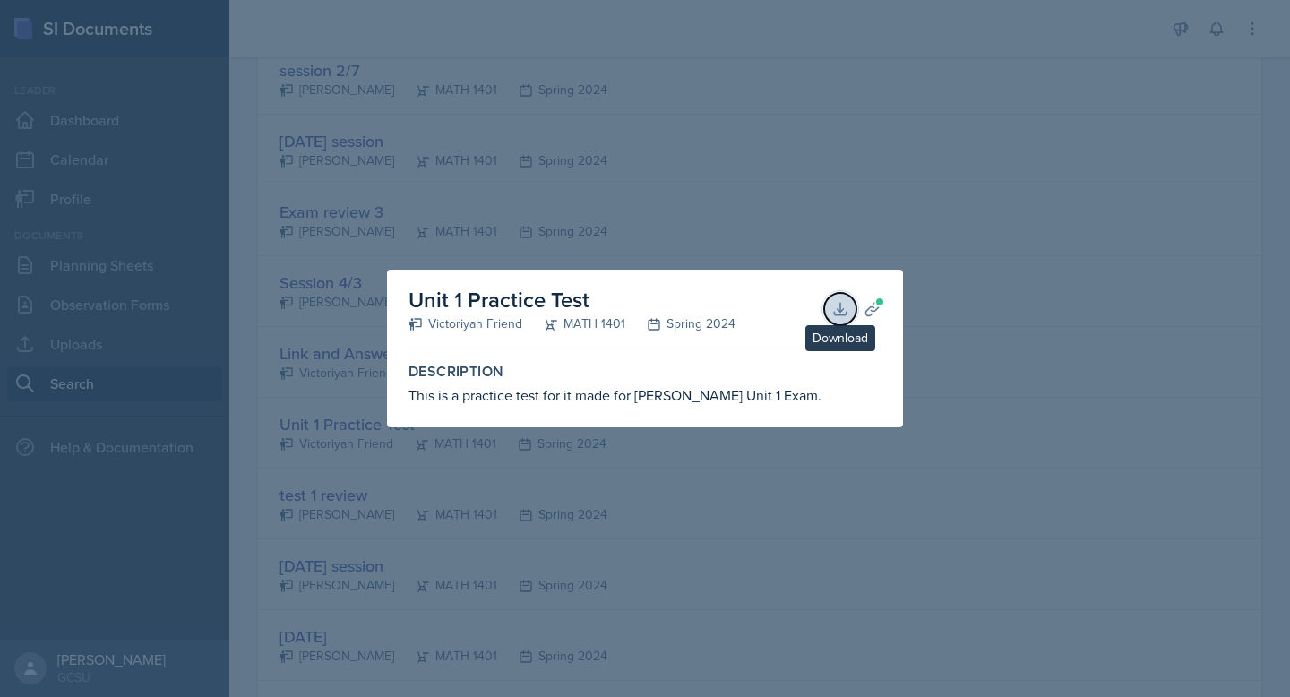
click at [833, 306] on icon at bounding box center [840, 309] width 18 height 18
click at [971, 304] on div at bounding box center [645, 348] width 1290 height 697
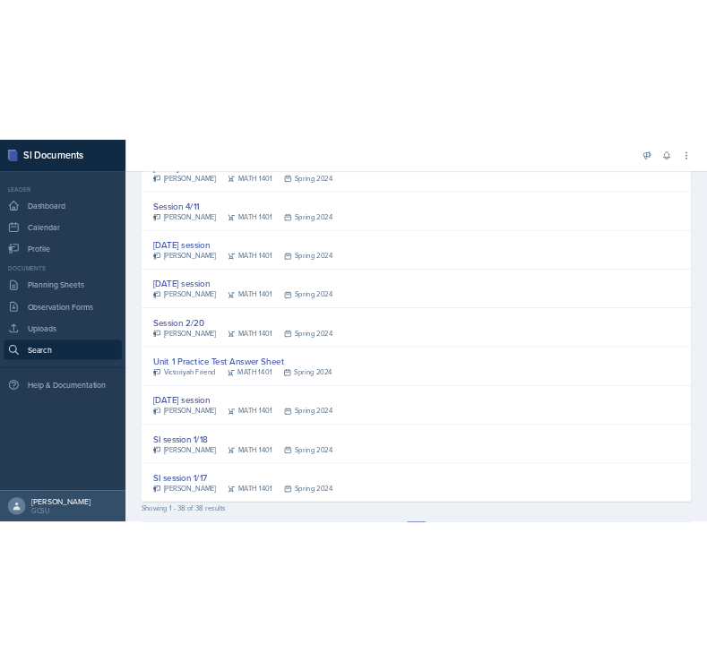
scroll to position [2462, 0]
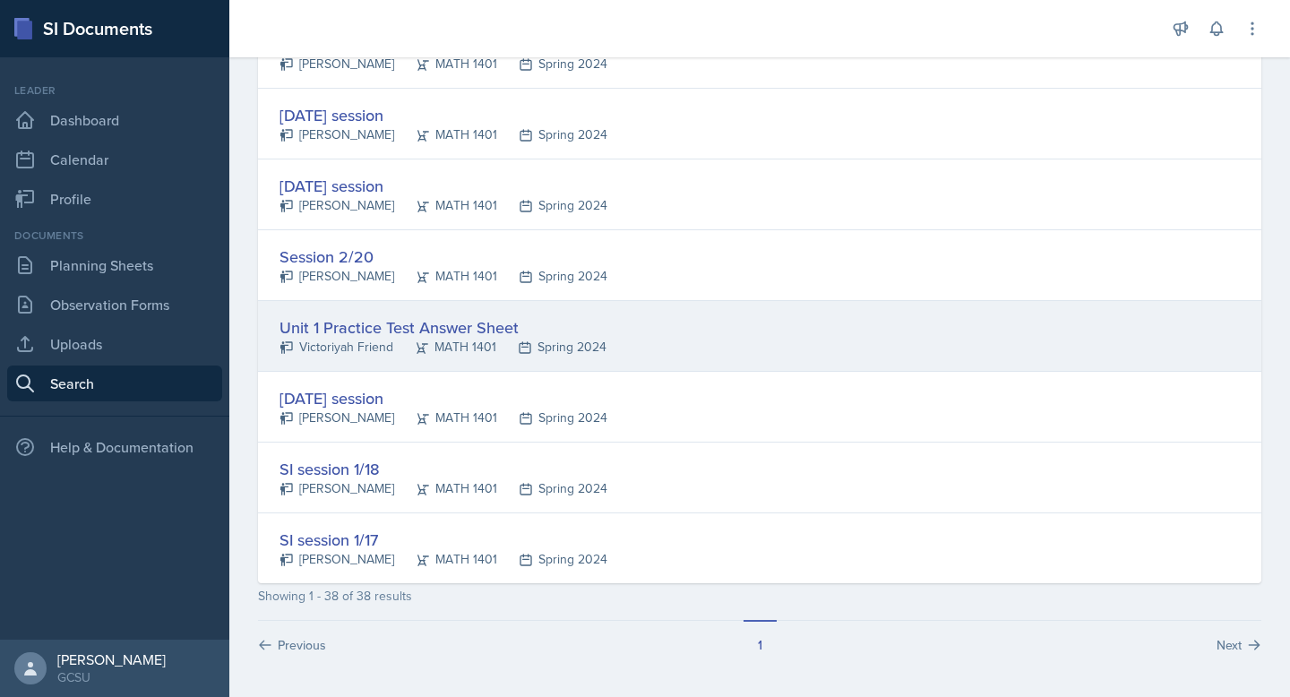
click at [399, 322] on div "Unit 1 Practice Test Answer Sheet" at bounding box center [442, 327] width 327 height 24
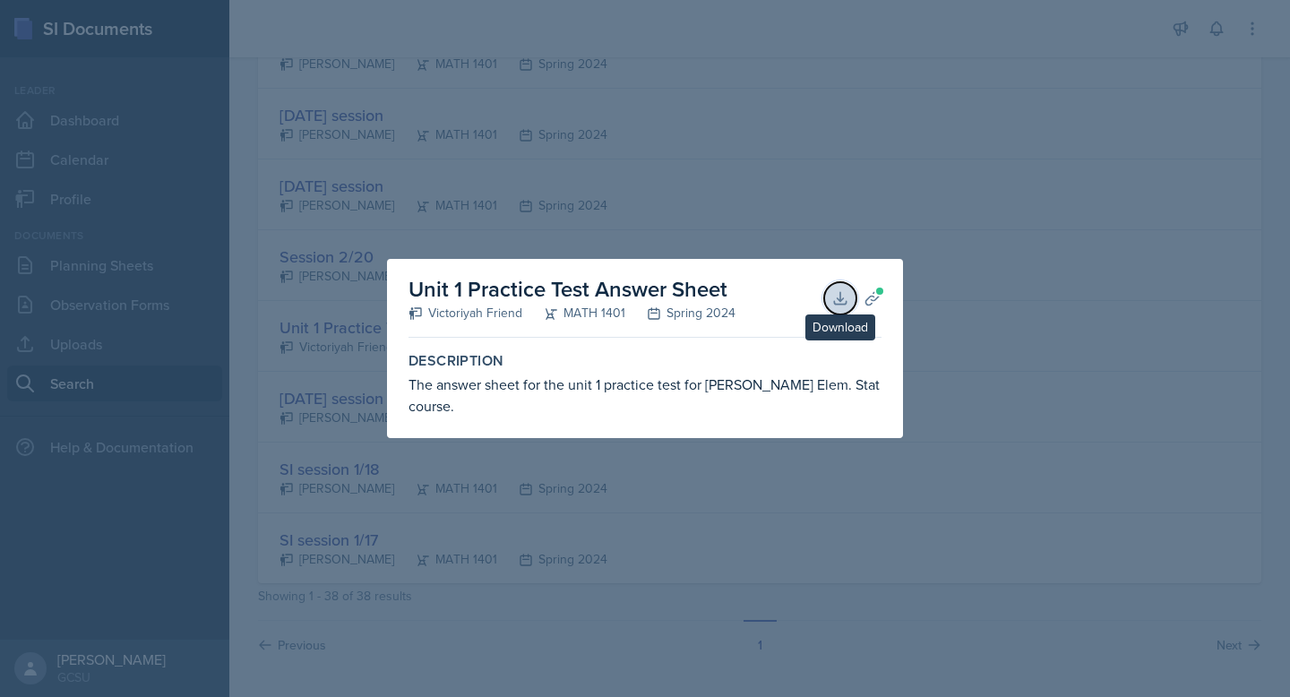
click at [837, 293] on icon at bounding box center [840, 298] width 18 height 18
